Goal: Obtain resource: Obtain resource

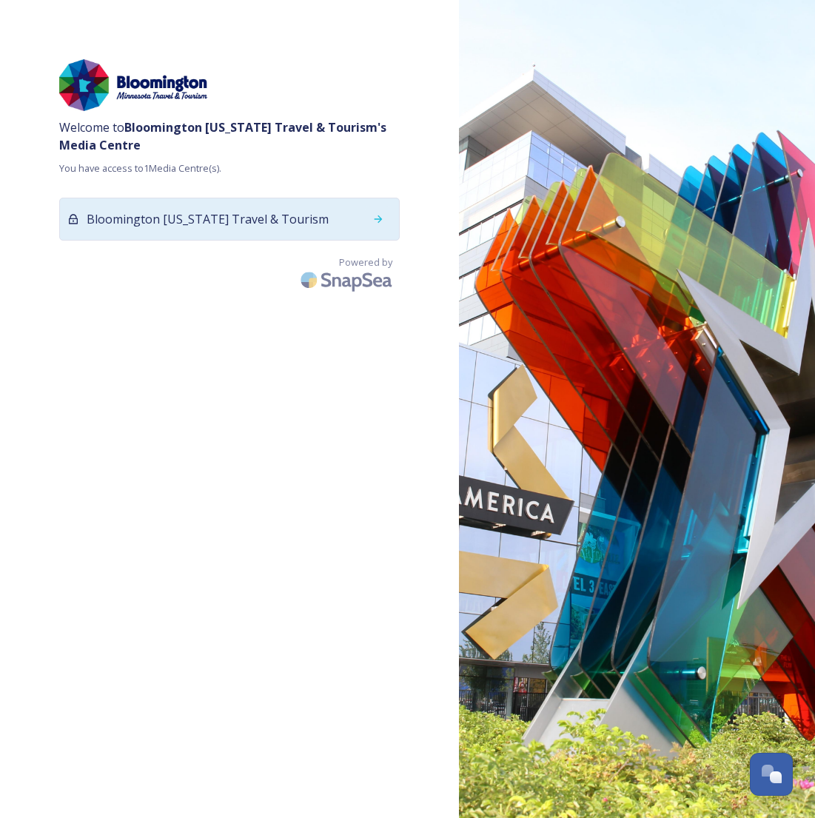
click at [378, 216] on icon at bounding box center [379, 218] width 8 height 7
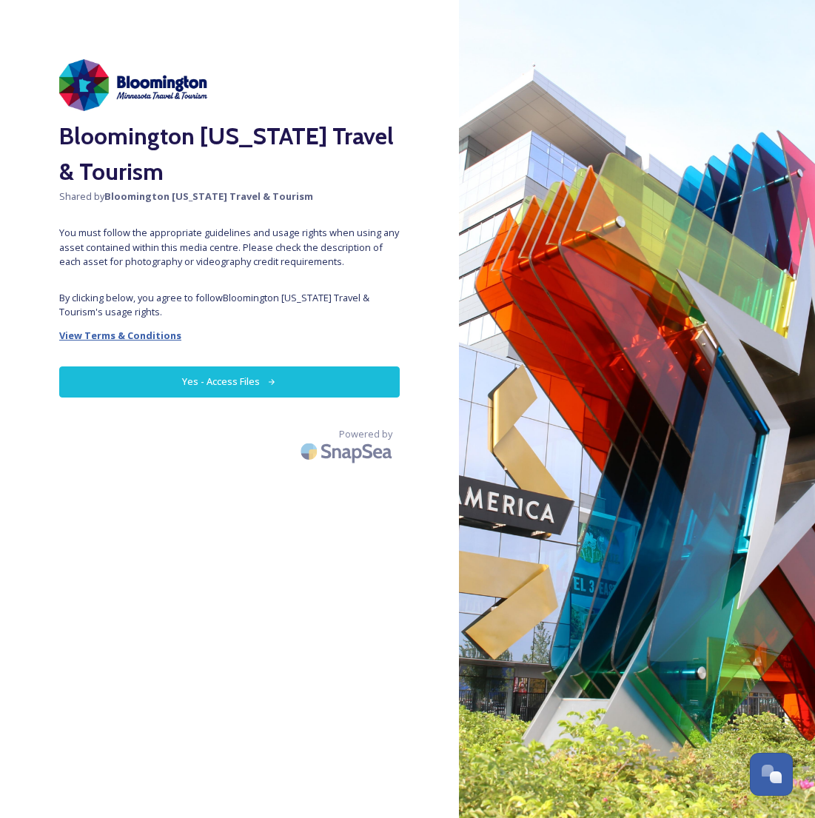
click at [117, 334] on strong "View Terms & Conditions" at bounding box center [120, 335] width 122 height 13
click at [244, 377] on button "Yes - Access Files" at bounding box center [229, 382] width 341 height 30
